Goal: Find specific page/section: Find specific page/section

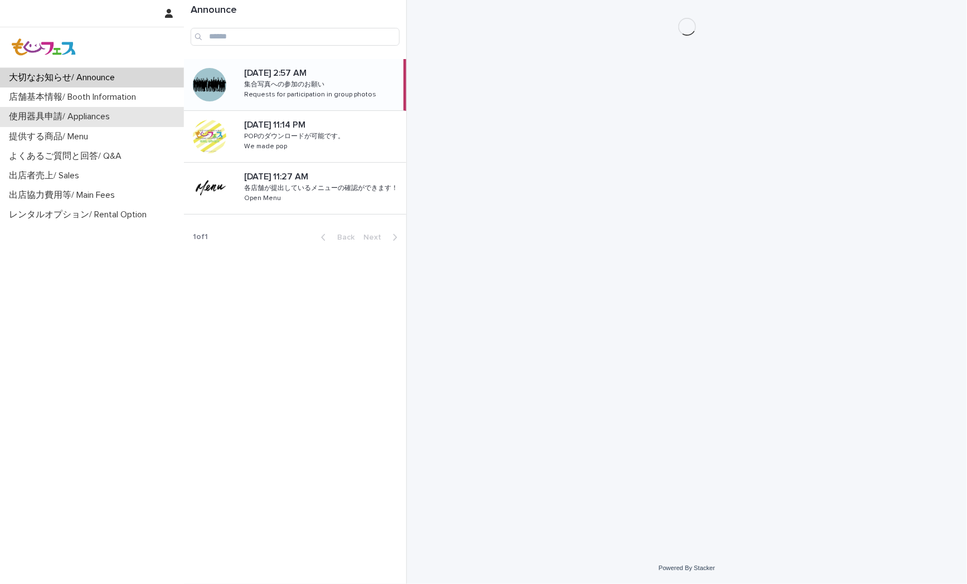
click at [36, 114] on p "使用器具申請/ Appliances" at bounding box center [61, 116] width 114 height 11
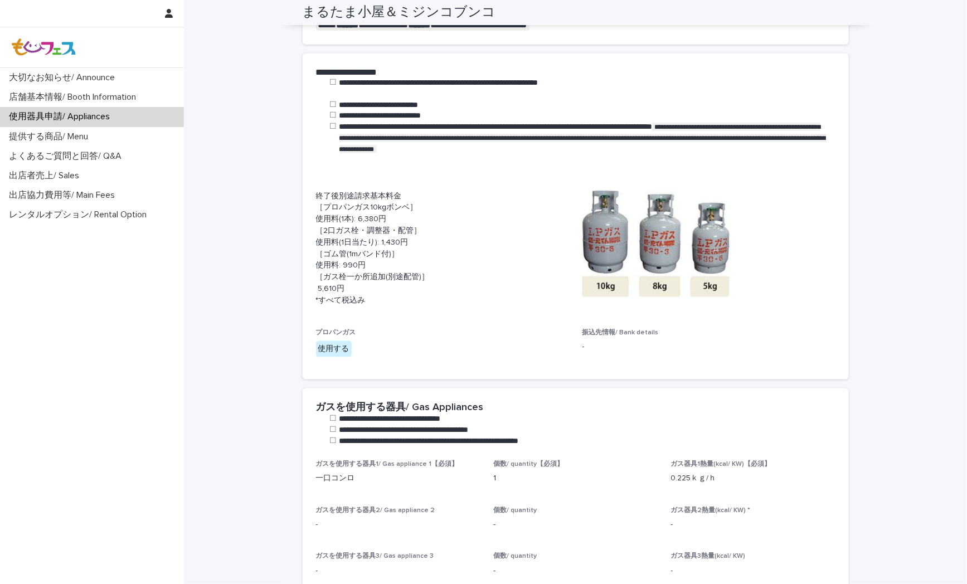
scroll to position [371, 0]
